Goal: Task Accomplishment & Management: Use online tool/utility

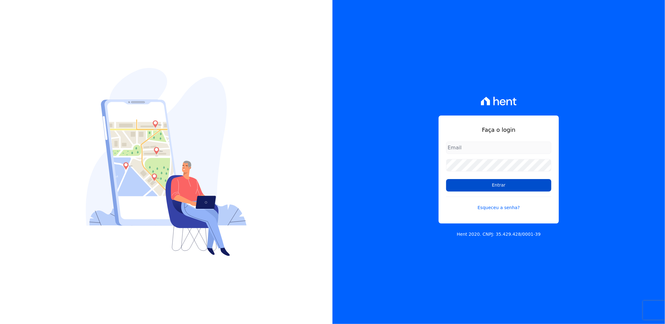
click at [497, 182] on input "Entrar" at bounding box center [498, 185] width 105 height 13
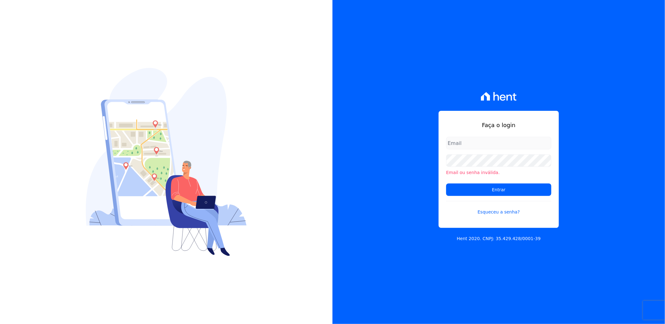
type input "suelem.almeida@e-arke.com"
click at [495, 193] on input "Entrar" at bounding box center [498, 189] width 105 height 13
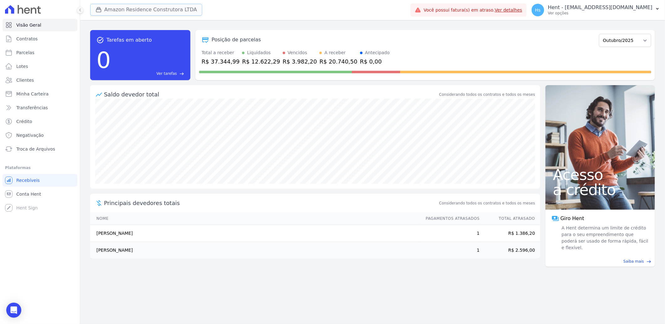
click at [155, 10] on button "Amazon Residence Construtora LTDA" at bounding box center [146, 10] width 112 height 12
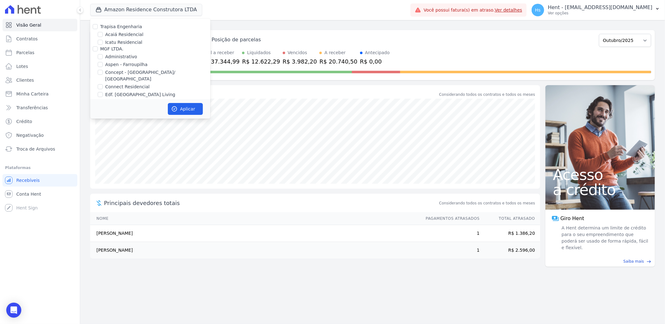
scroll to position [2574, 0]
click at [131, 96] on div "PROSPERARE EMPREENDIMENTOS E SERVICOS LTDA" at bounding box center [155, 102] width 110 height 13
click at [129, 110] on label "Pau-Ferro Ecoresidence" at bounding box center [130, 113] width 51 height 7
click at [103, 111] on input "Pau-Ferro Ecoresidence" at bounding box center [100, 113] width 5 height 5
checkbox input "true"
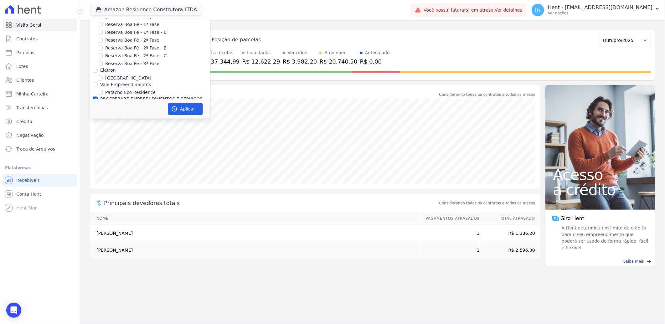
checkbox input "true"
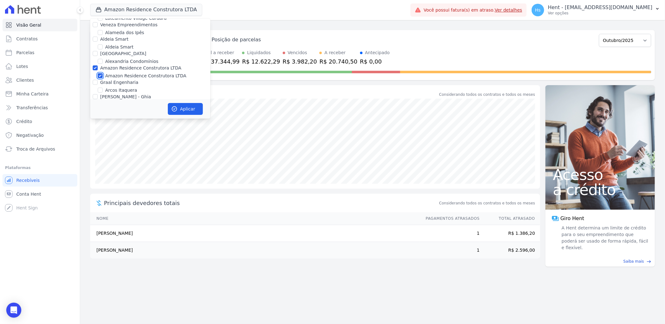
click at [99, 73] on input "Amazon Residence Construtora LTDA" at bounding box center [100, 75] width 5 height 5
checkbox input "false"
click at [186, 109] on button "Aplicar" at bounding box center [185, 109] width 35 height 12
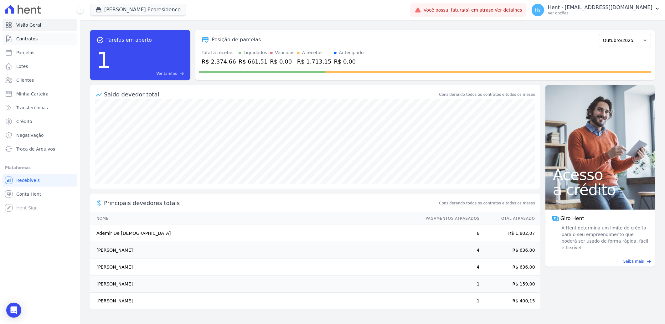
click at [43, 41] on link "Contratos" at bounding box center [40, 39] width 75 height 13
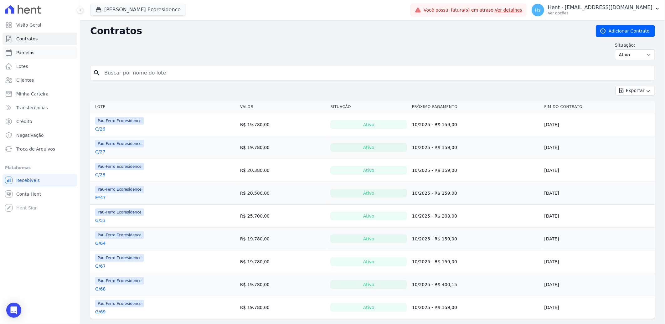
click at [39, 51] on link "Parcelas" at bounding box center [40, 52] width 75 height 13
select select
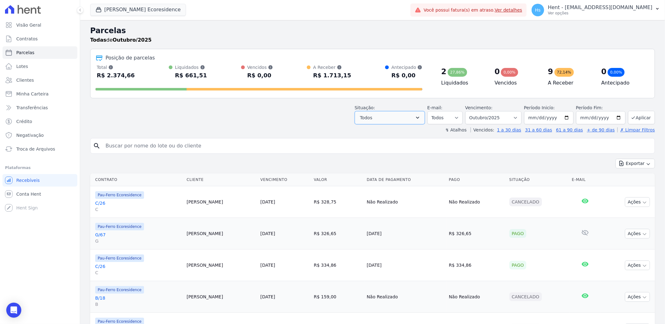
click at [410, 119] on button "Todos" at bounding box center [390, 117] width 70 height 13
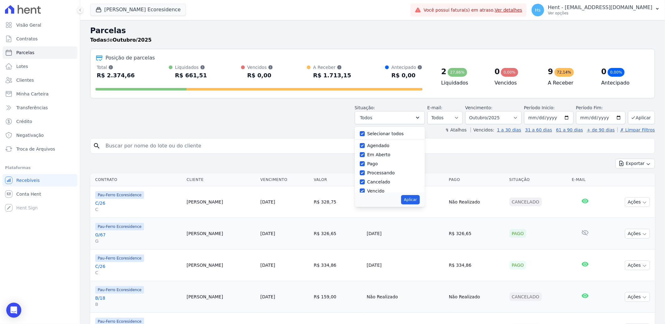
click at [397, 132] on label "Selecionar todos" at bounding box center [385, 133] width 37 height 5
click at [365, 132] on input "Selecionar todos" at bounding box center [362, 133] width 5 height 5
checkbox input "false"
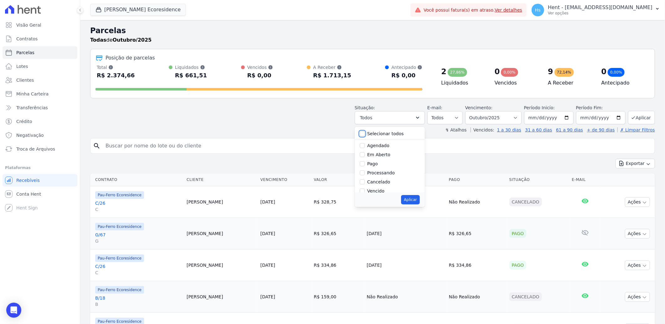
checkbox input "false"
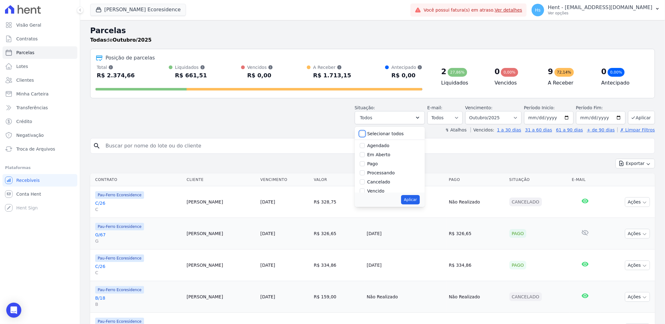
checkbox input "false"
click at [372, 158] on label "Vencido" at bounding box center [375, 156] width 17 height 5
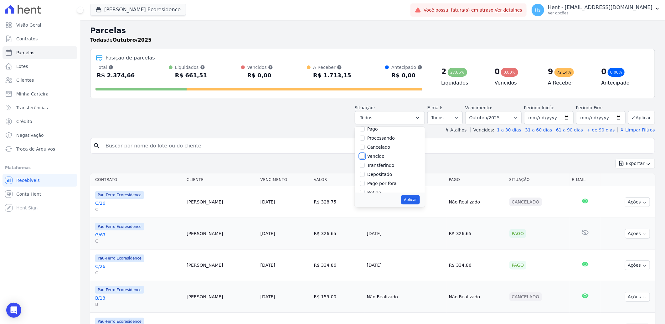
click at [365, 158] on input "Vencido" at bounding box center [362, 156] width 5 height 5
checkbox input "true"
click at [412, 199] on button "Aplicar" at bounding box center [410, 199] width 18 height 9
select select "overdue"
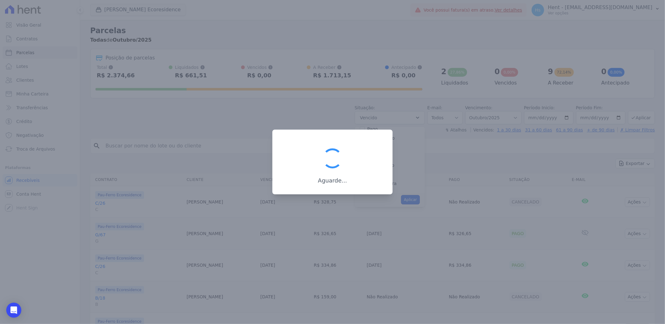
scroll to position [12, 0]
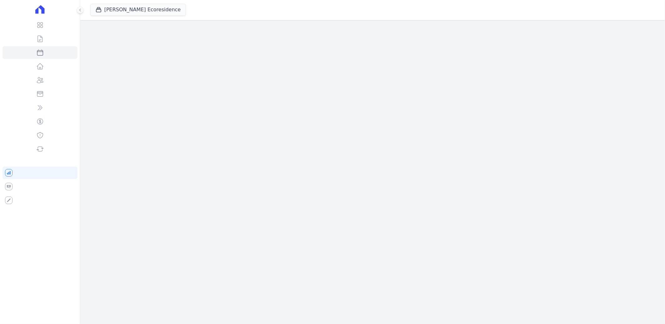
select select
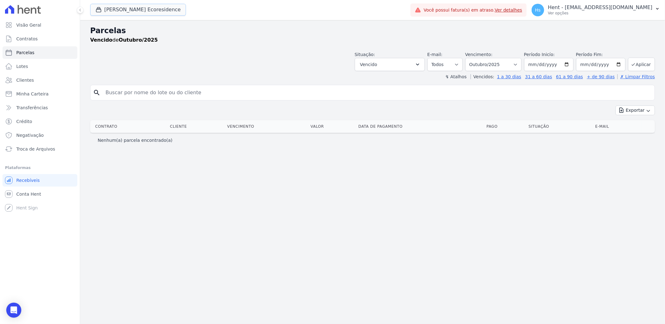
drag, startPoint x: 120, startPoint y: 10, endPoint x: 145, endPoint y: 20, distance: 27.6
click at [120, 10] on button "Pau Ferro Ecoresidence" at bounding box center [138, 10] width 96 height 12
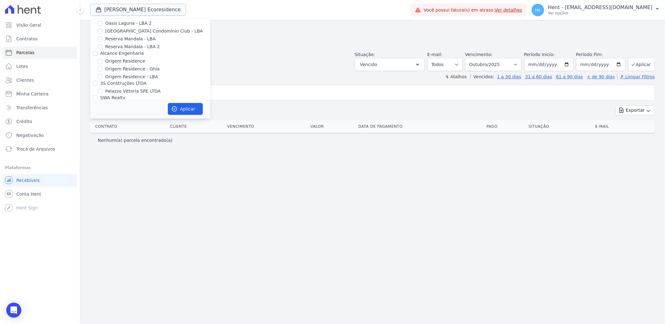
scroll to position [2573, 0]
click at [121, 111] on label "Pau-Ferro Ecoresidence" at bounding box center [130, 114] width 51 height 7
click at [103, 111] on input "Pau-Ferro Ecoresidence" at bounding box center [100, 113] width 5 height 5
checkbox input "false"
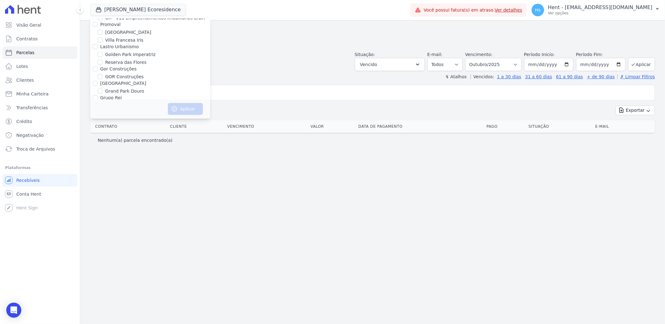
scroll to position [1538, 0]
click at [150, 75] on label "HARAS ROYAL URBANISMO" at bounding box center [129, 77] width 59 height 5
click at [98, 75] on input "HARAS ROYAL URBANISMO" at bounding box center [95, 77] width 5 height 5
checkbox input "true"
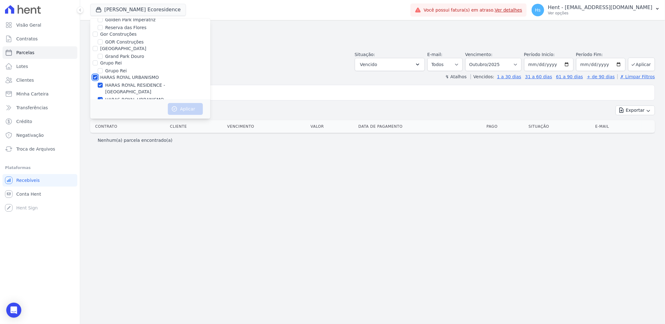
checkbox input "true"
click at [174, 108] on icon "button" at bounding box center [174, 109] width 6 height 6
select select
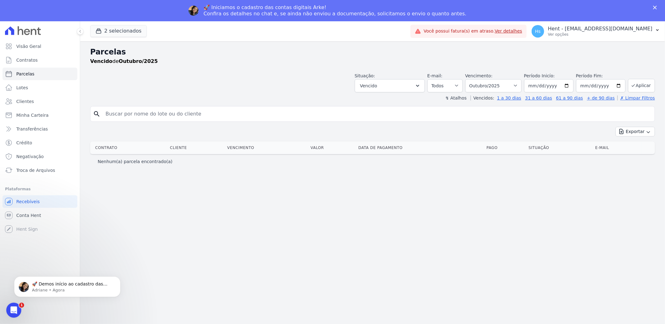
scroll to position [0, 0]
click at [521, 86] on select "Filtrar por período ──────── Todos os meses Julho/2024 Agosto/2024 Setembro/202…" at bounding box center [493, 85] width 56 height 13
select select "date_range_filter"
click at [474, 79] on select "Filtrar por período ──────── Todos os meses Julho/2024 Agosto/2024 Setembro/202…" at bounding box center [493, 85] width 56 height 13
click at [539, 84] on input "2025-10-01" at bounding box center [548, 85] width 49 height 13
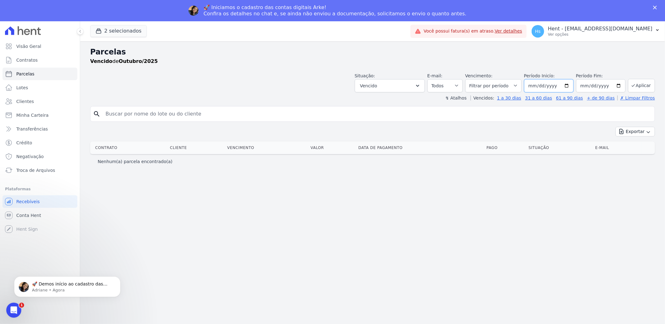
click at [546, 86] on input "2025-10-01" at bounding box center [548, 85] width 49 height 13
click at [544, 87] on input "2025-10-01" at bounding box center [548, 85] width 49 height 13
type input "[DATE]"
click at [590, 85] on input "2025-10-31" at bounding box center [600, 85] width 49 height 13
type input "0010-07-08"
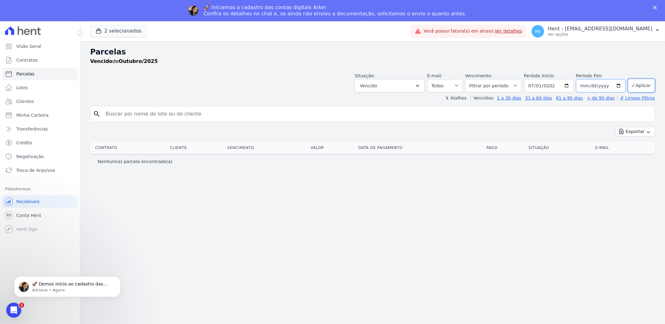
click at [595, 85] on input "date" at bounding box center [600, 85] width 49 height 13
type input "0003-10-08"
type input "[DATE]"
click at [647, 83] on button "Aplicar" at bounding box center [641, 85] width 27 height 13
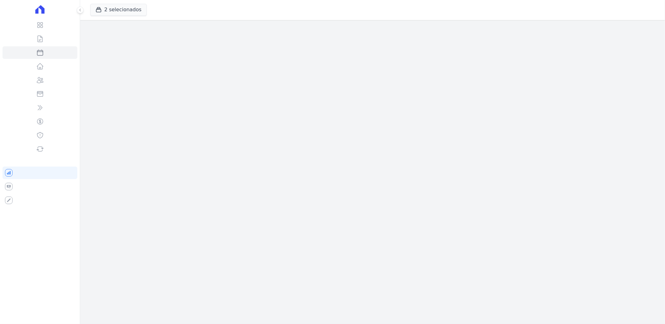
select select
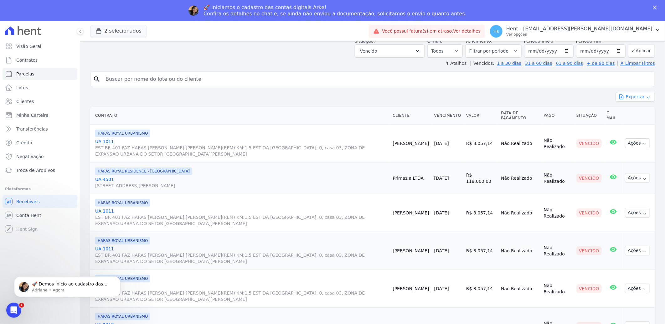
click at [646, 100] on icon "button" at bounding box center [648, 97] width 5 height 5
click at [639, 122] on span "Exportar CSV" at bounding box center [634, 122] width 33 height 6
